Goal: Task Accomplishment & Management: Manage account settings

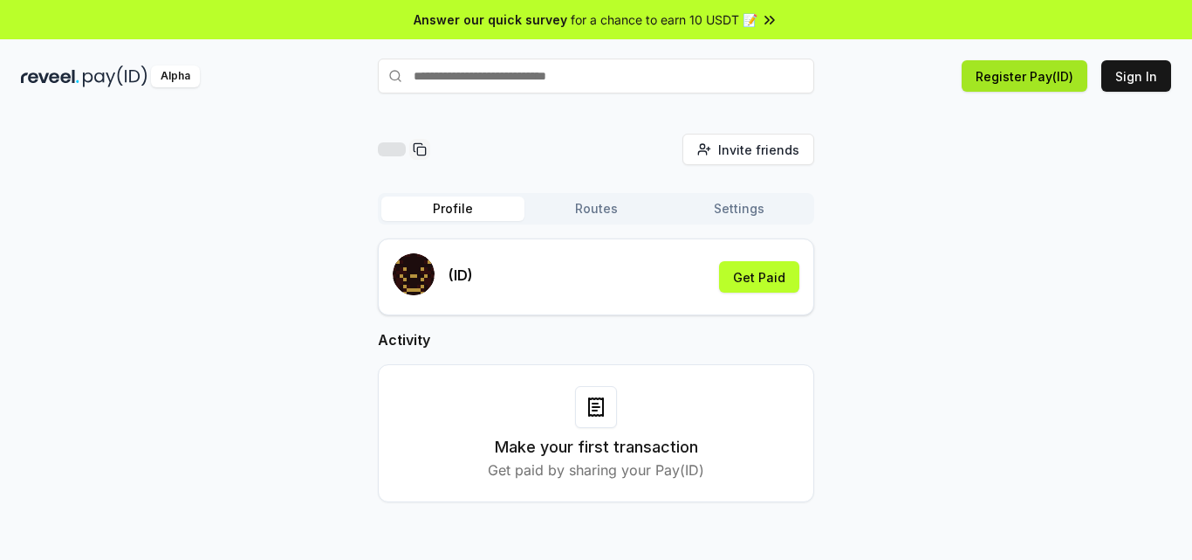
click at [1040, 73] on button "Register Pay(ID)" at bounding box center [1025, 75] width 126 height 31
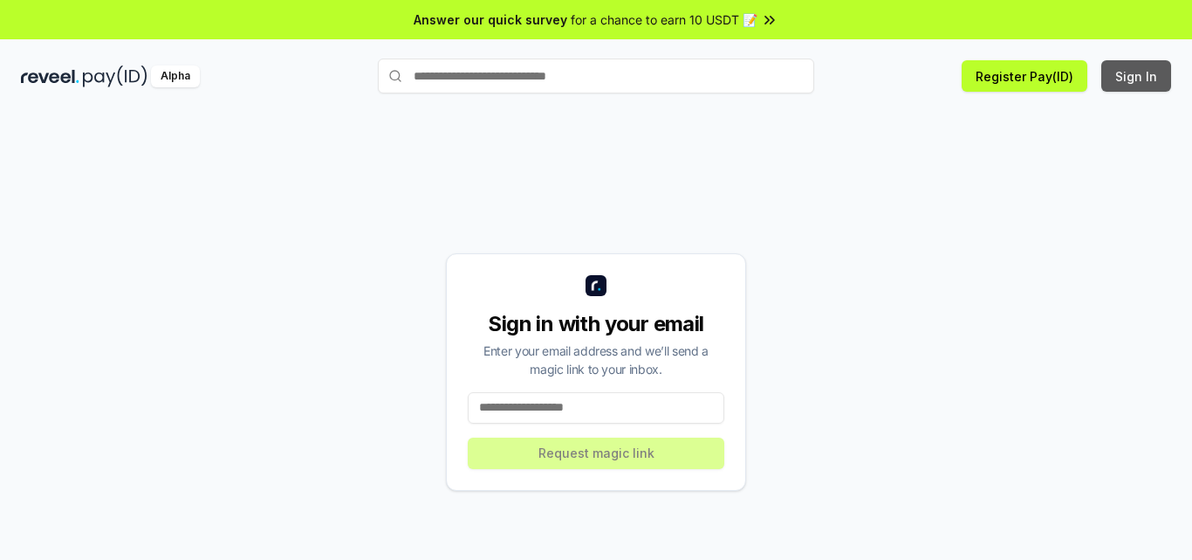
click at [1145, 79] on button "Sign In" at bounding box center [1137, 75] width 70 height 31
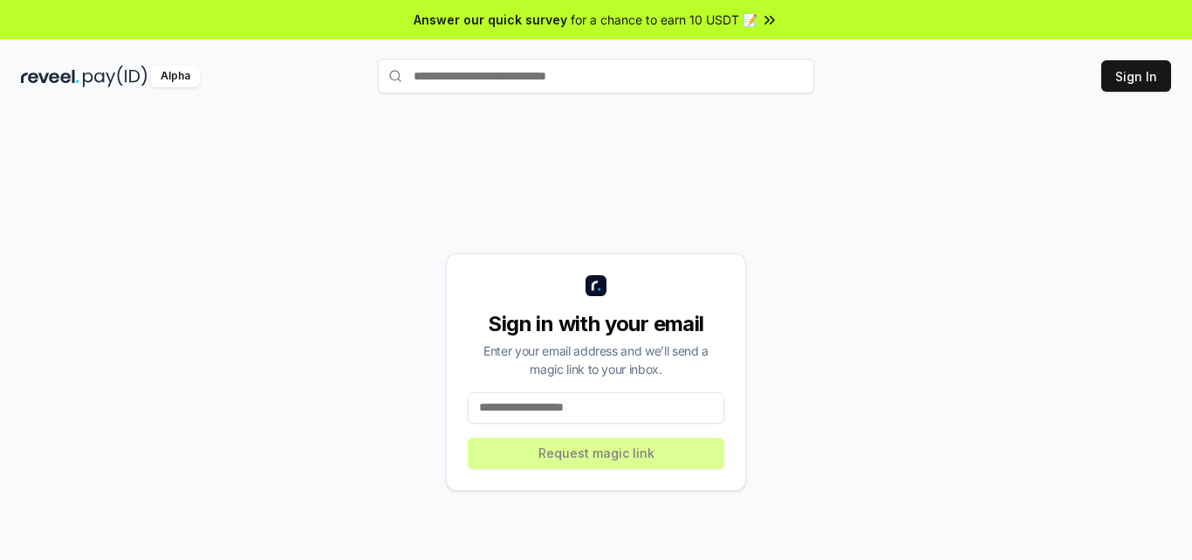
scroll to position [50, 0]
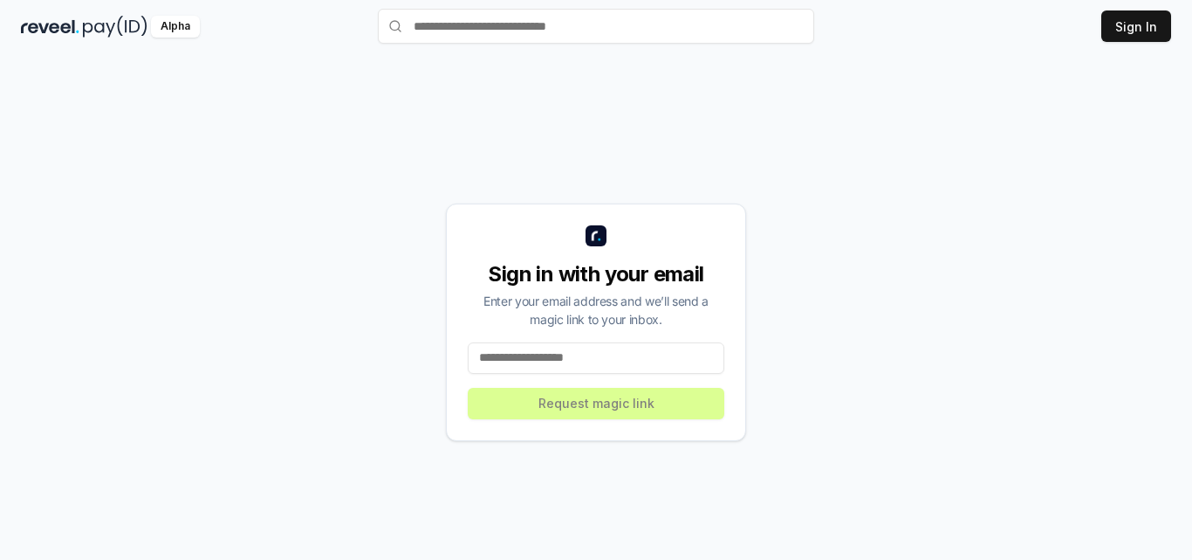
click at [532, 362] on input at bounding box center [596, 357] width 257 height 31
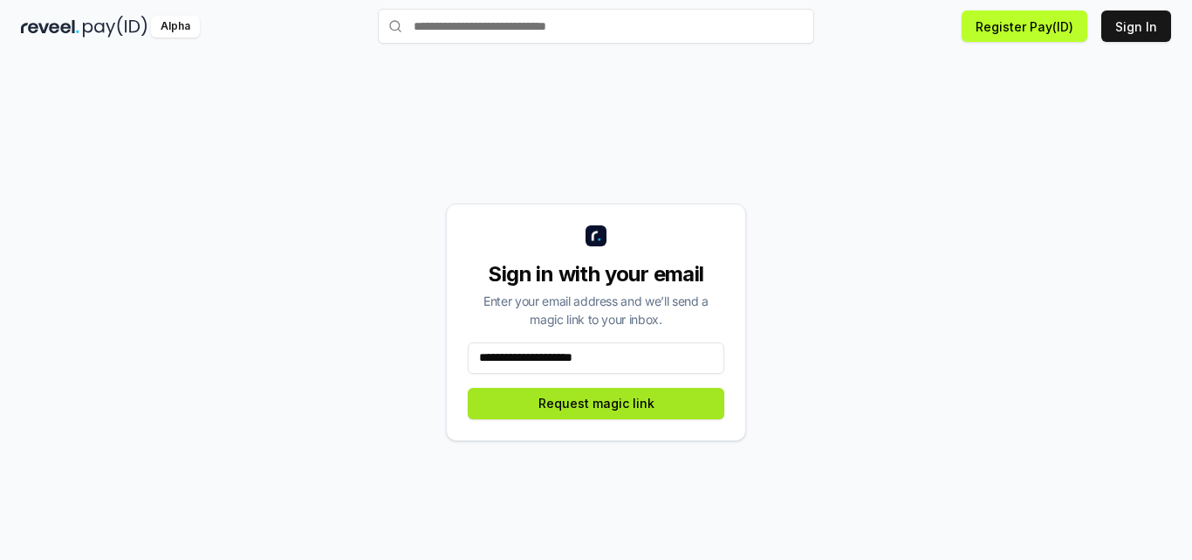
type input "**********"
click at [566, 408] on button "Request magic link" at bounding box center [596, 403] width 257 height 31
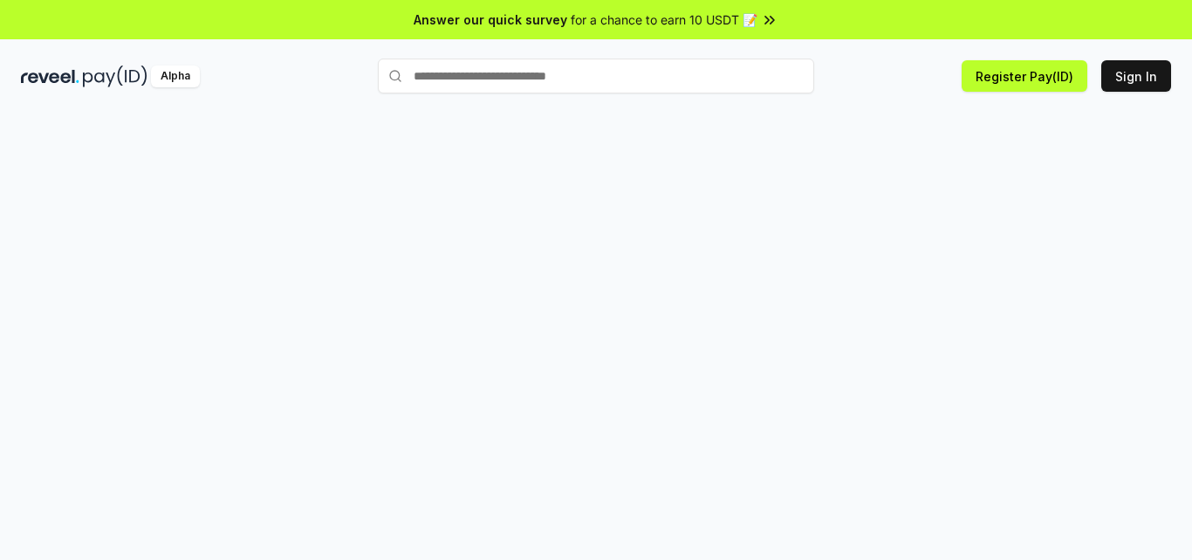
click at [855, 189] on div at bounding box center [596, 354] width 1192 height 511
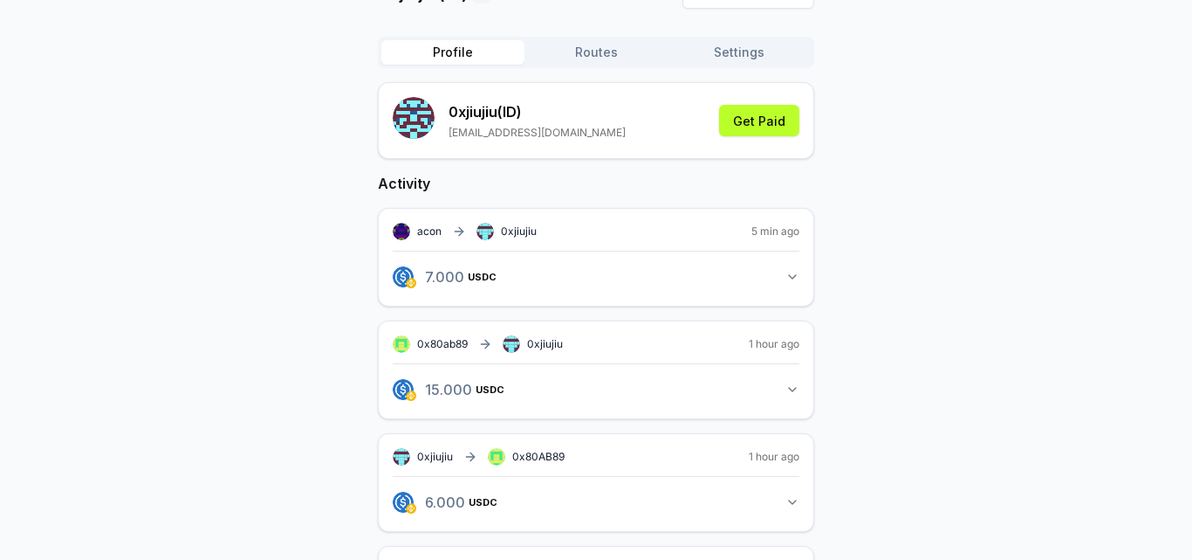
scroll to position [262, 0]
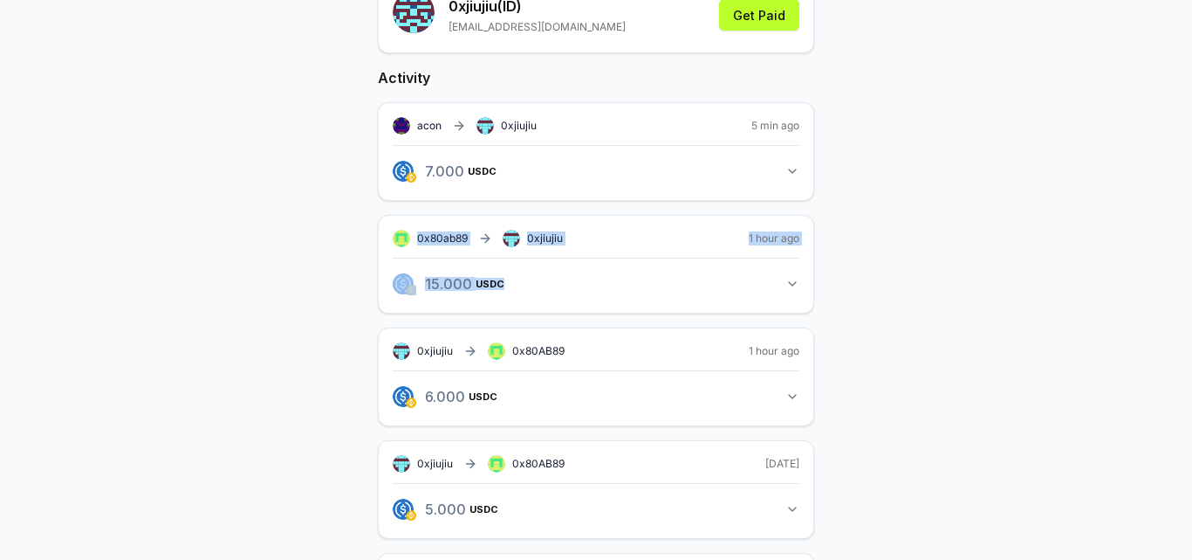
drag, startPoint x: 358, startPoint y: 237, endPoint x: 843, endPoint y: 268, distance: 486.3
click at [838, 268] on div "0xjiujiu(ID) Invite friends Invite Profile Routes Settings 0xjiujiu (ID) [EMAIL…" at bounding box center [596, 557] width 1150 height 1370
click at [843, 268] on div "0xjiujiu(ID) Invite friends Invite Profile Routes Settings 0xjiujiu (ID) [EMAIL…" at bounding box center [596, 557] width 1150 height 1370
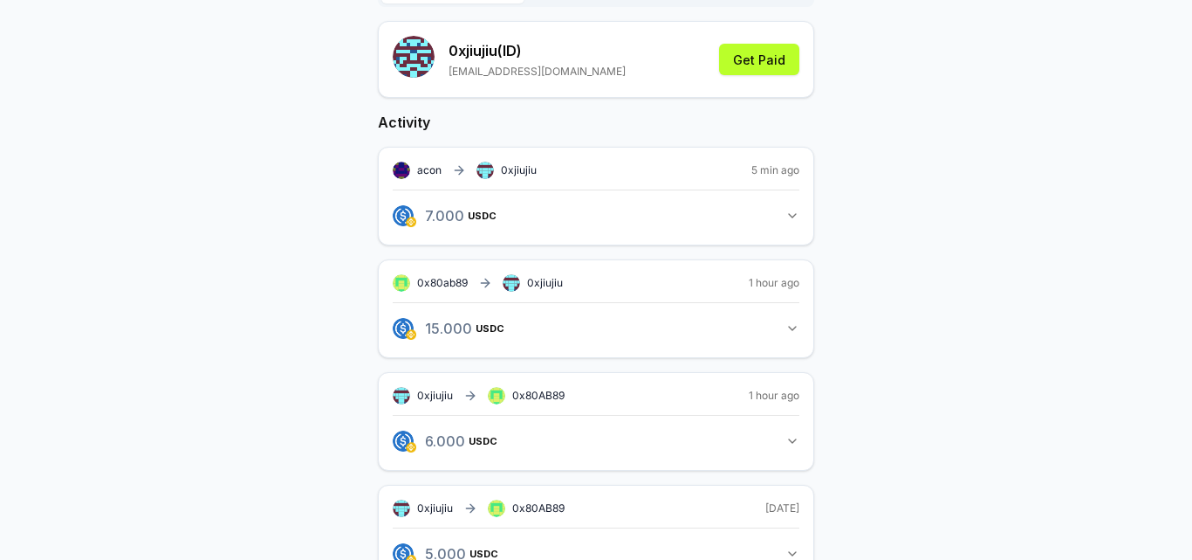
scroll to position [175, 0]
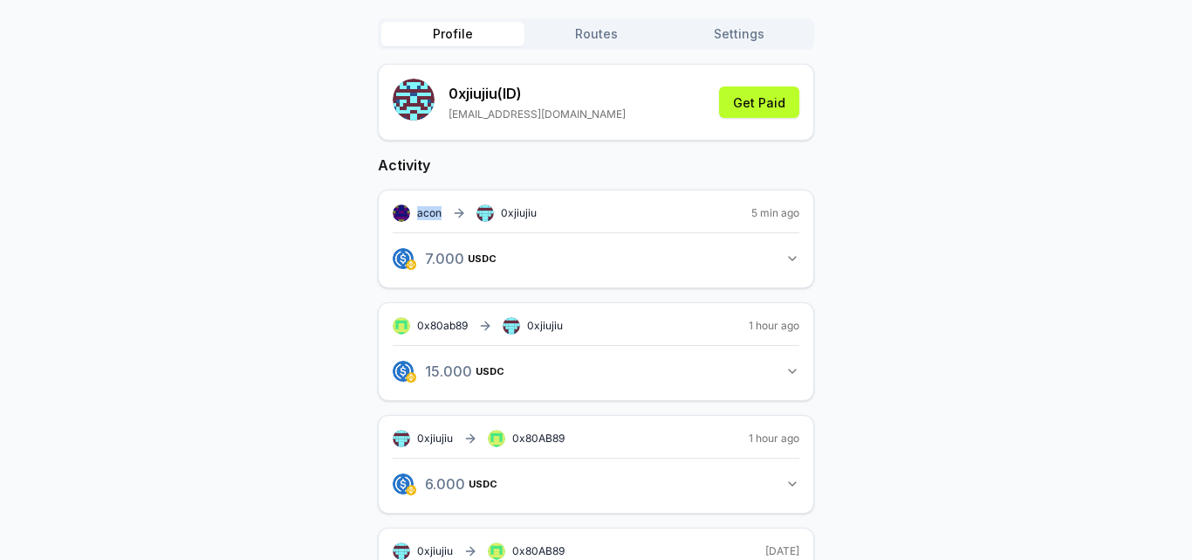
drag, startPoint x: 417, startPoint y: 213, endPoint x: 440, endPoint y: 212, distance: 22.7
click at [440, 212] on span "acon" at bounding box center [429, 213] width 24 height 14
copy span "acon"
drag, startPoint x: 501, startPoint y: 211, endPoint x: 545, endPoint y: 211, distance: 43.6
click at [545, 211] on div "acon 0xjiujiu 5 min ago" at bounding box center [596, 212] width 407 height 17
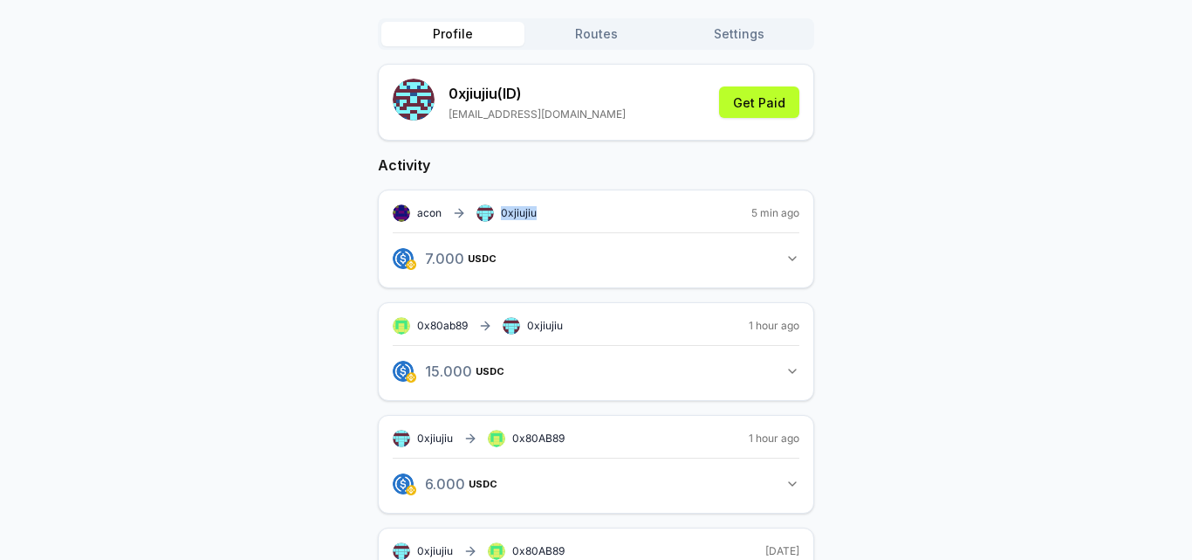
copy span "0xjiujiu"
drag, startPoint x: 417, startPoint y: 213, endPoint x: 440, endPoint y: 213, distance: 22.7
click at [440, 213] on span "acon" at bounding box center [429, 213] width 24 height 14
copy span "acon"
drag, startPoint x: 501, startPoint y: 215, endPoint x: 552, endPoint y: 216, distance: 50.7
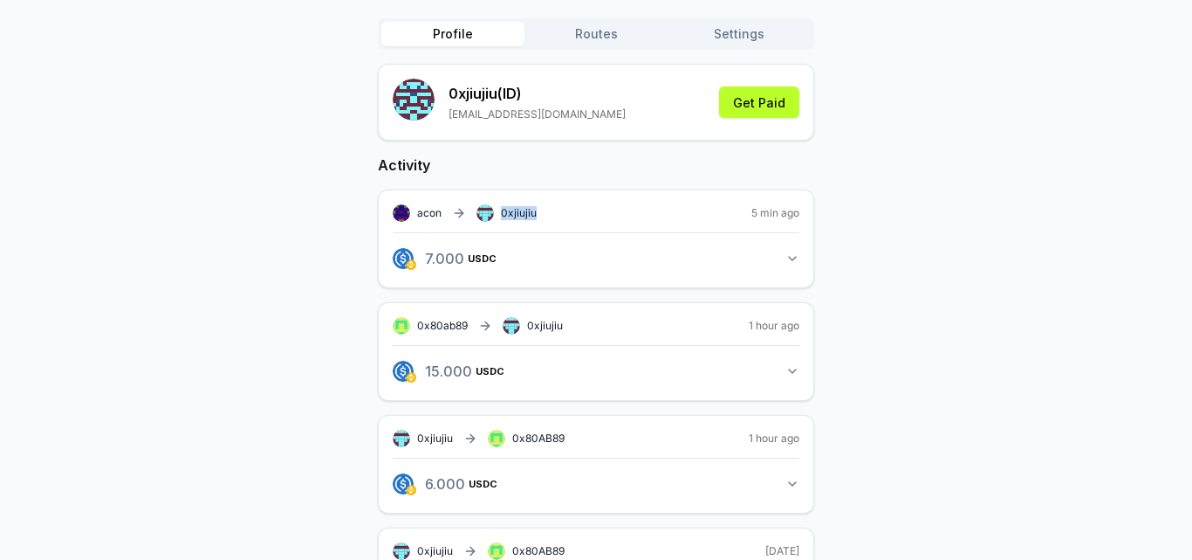
click at [552, 216] on div "acon 0xjiujiu 5 min ago" at bounding box center [596, 212] width 407 height 17
copy span "0xjiujiu"
drag, startPoint x: 419, startPoint y: 214, endPoint x: 539, endPoint y: 215, distance: 119.6
click at [539, 215] on div "acon 0xjiujiu 5 min ago" at bounding box center [596, 212] width 407 height 17
copy div "acon 0xjiujiu"
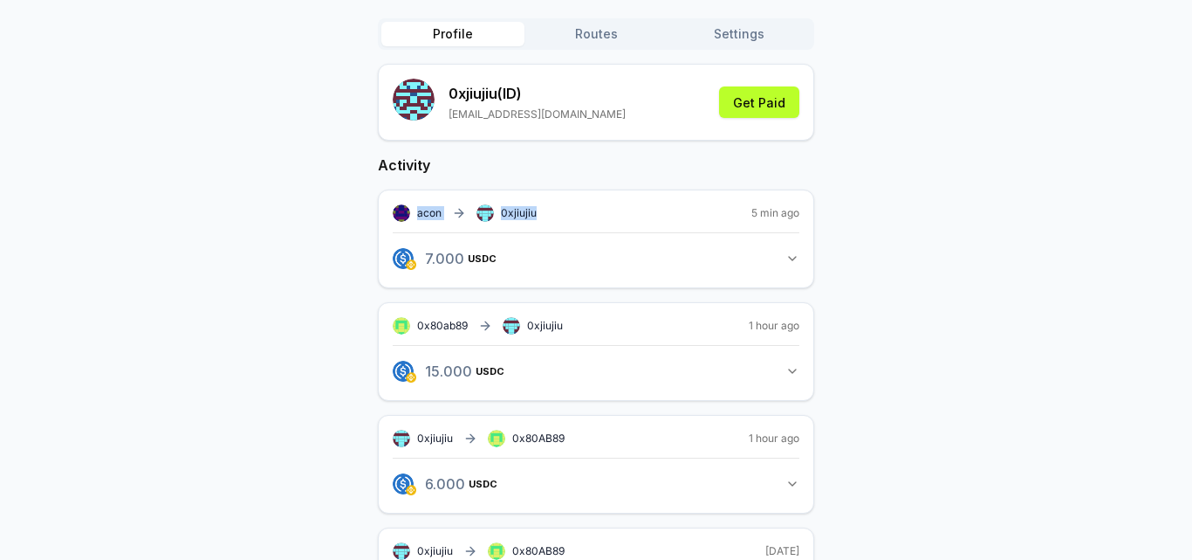
click at [539, 215] on div "acon 0xjiujiu 5 min ago" at bounding box center [596, 212] width 407 height 17
drag, startPoint x: 566, startPoint y: 209, endPoint x: 367, endPoint y: 209, distance: 199.0
copy div "acon 0xjiujiu"
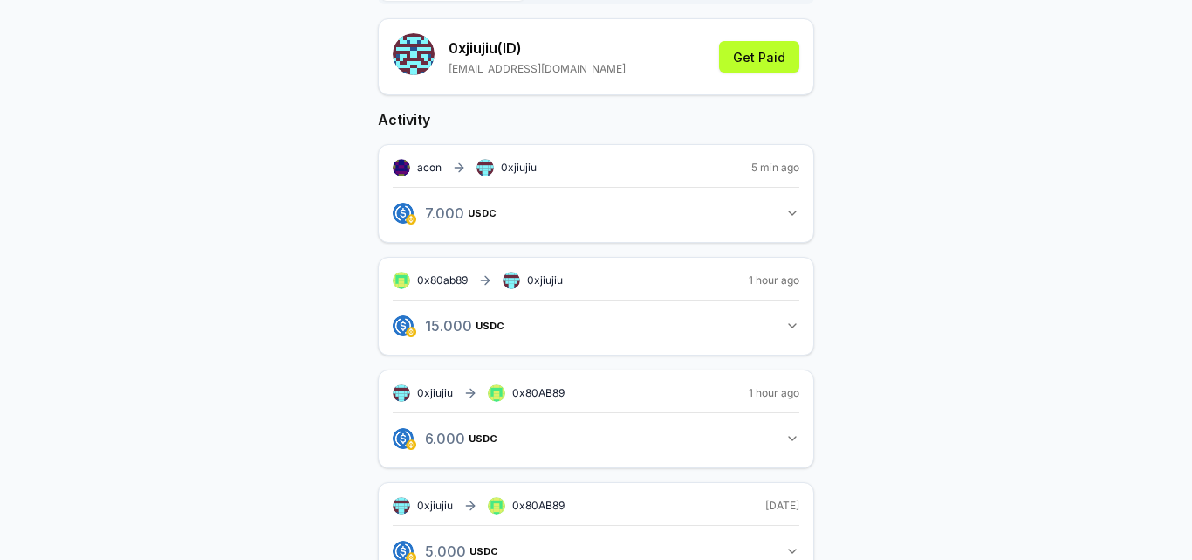
scroll to position [262, 0]
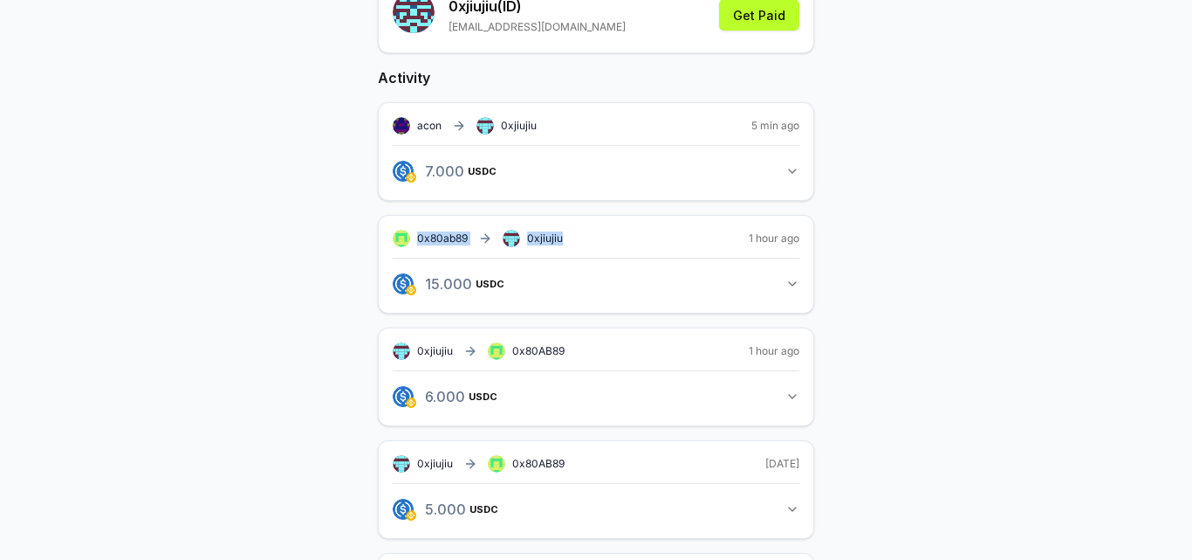
drag, startPoint x: 349, startPoint y: 241, endPoint x: 590, endPoint y: 239, distance: 240.9
click at [590, 239] on div "0xjiujiu(ID) Invite friends Invite Profile Routes Settings 0xjiujiu (ID) [EMAIL…" at bounding box center [596, 557] width 1150 height 1370
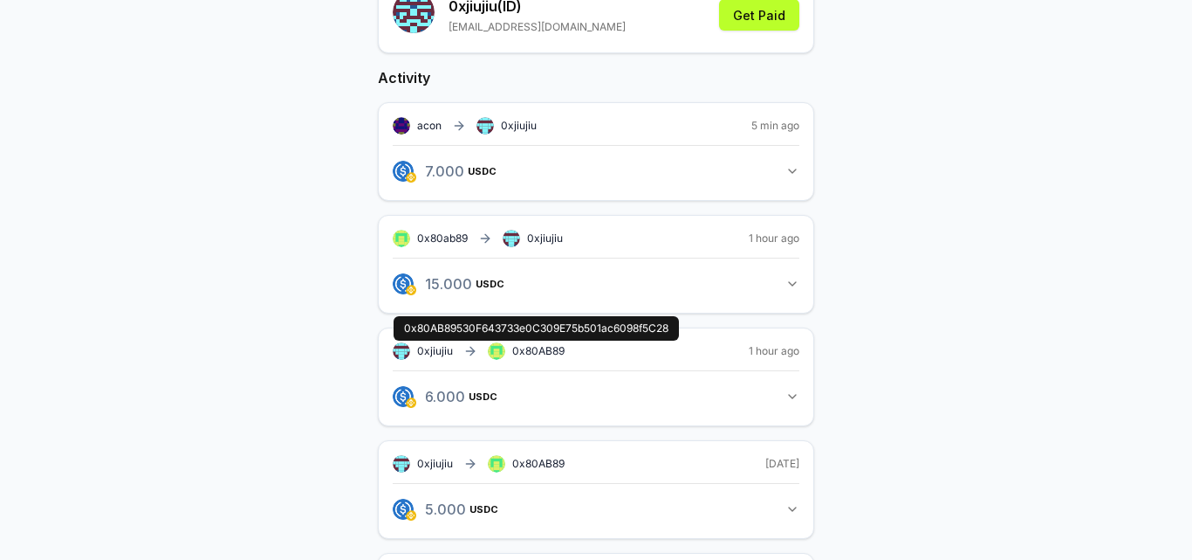
click at [300, 352] on div "0xjiujiu(ID) Invite friends Invite Profile Routes Settings 0xjiujiu (ID) [EMAIL…" at bounding box center [596, 557] width 1150 height 1370
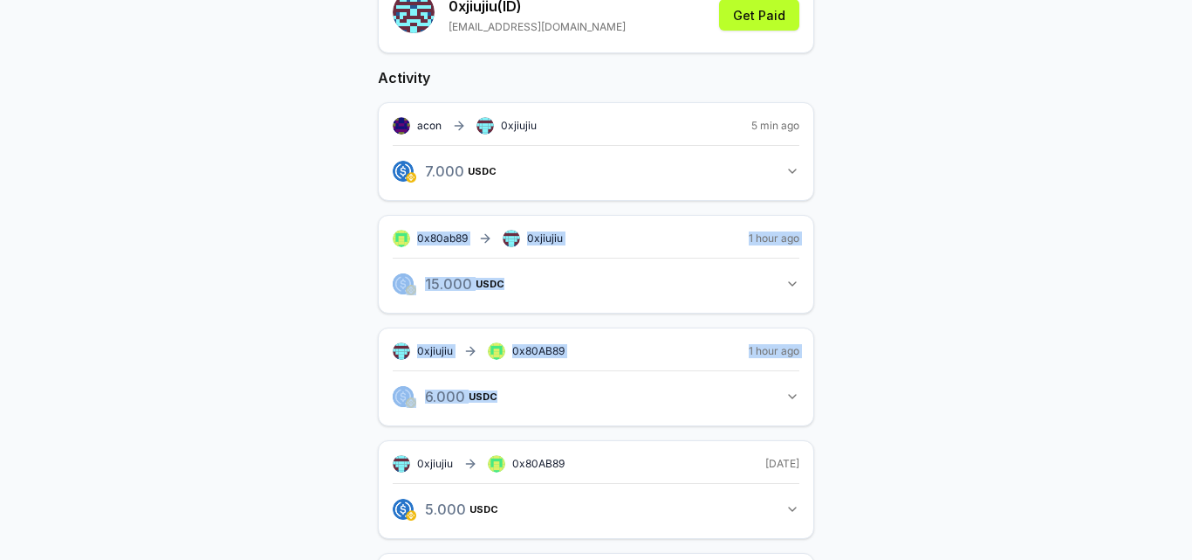
drag, startPoint x: 339, startPoint y: 240, endPoint x: 553, endPoint y: 388, distance: 259.8
click at [555, 388] on div "0xjiujiu(ID) Invite friends Invite Profile Routes Settings 0xjiujiu (ID) [EMAIL…" at bounding box center [596, 557] width 1150 height 1370
click at [248, 345] on div "0xjiujiu(ID) Invite friends Invite Profile Routes Settings 0xjiujiu (ID) [EMAIL…" at bounding box center [596, 557] width 1150 height 1370
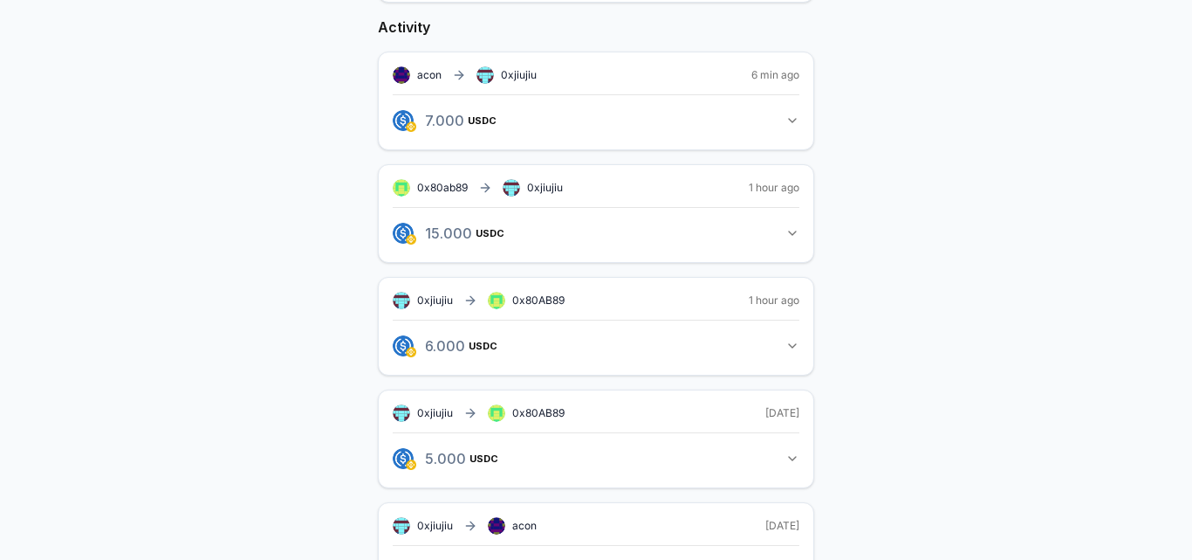
scroll to position [246, 0]
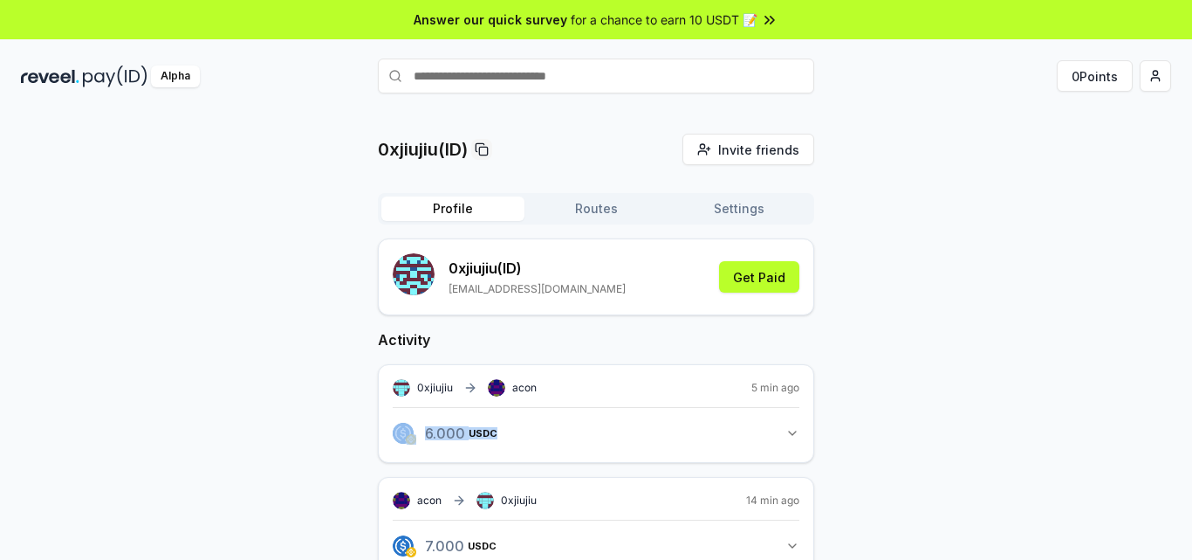
drag, startPoint x: 363, startPoint y: 428, endPoint x: 919, endPoint y: 434, distance: 556.1
